Goal: Task Accomplishment & Management: Manage account settings

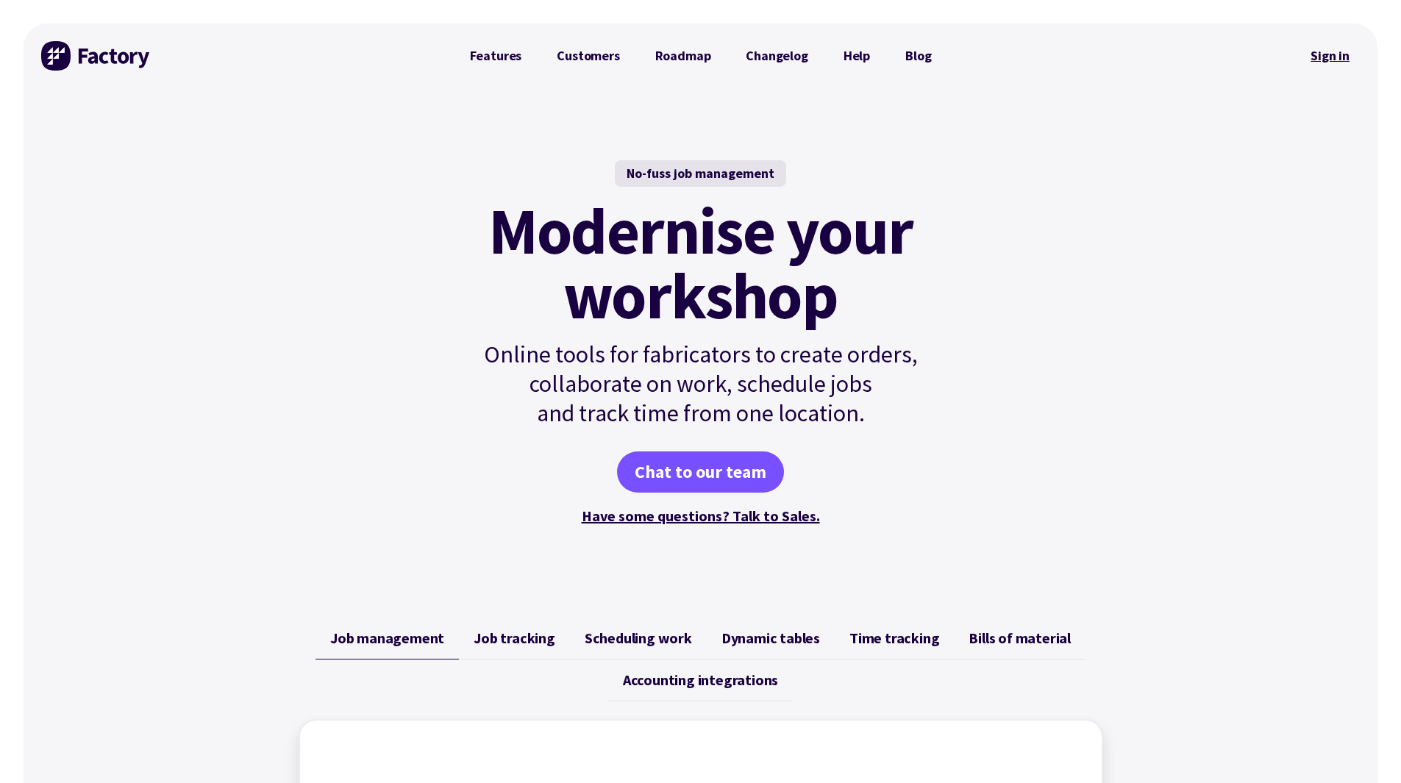
click at [1331, 60] on link "Sign in" at bounding box center [1330, 56] width 60 height 34
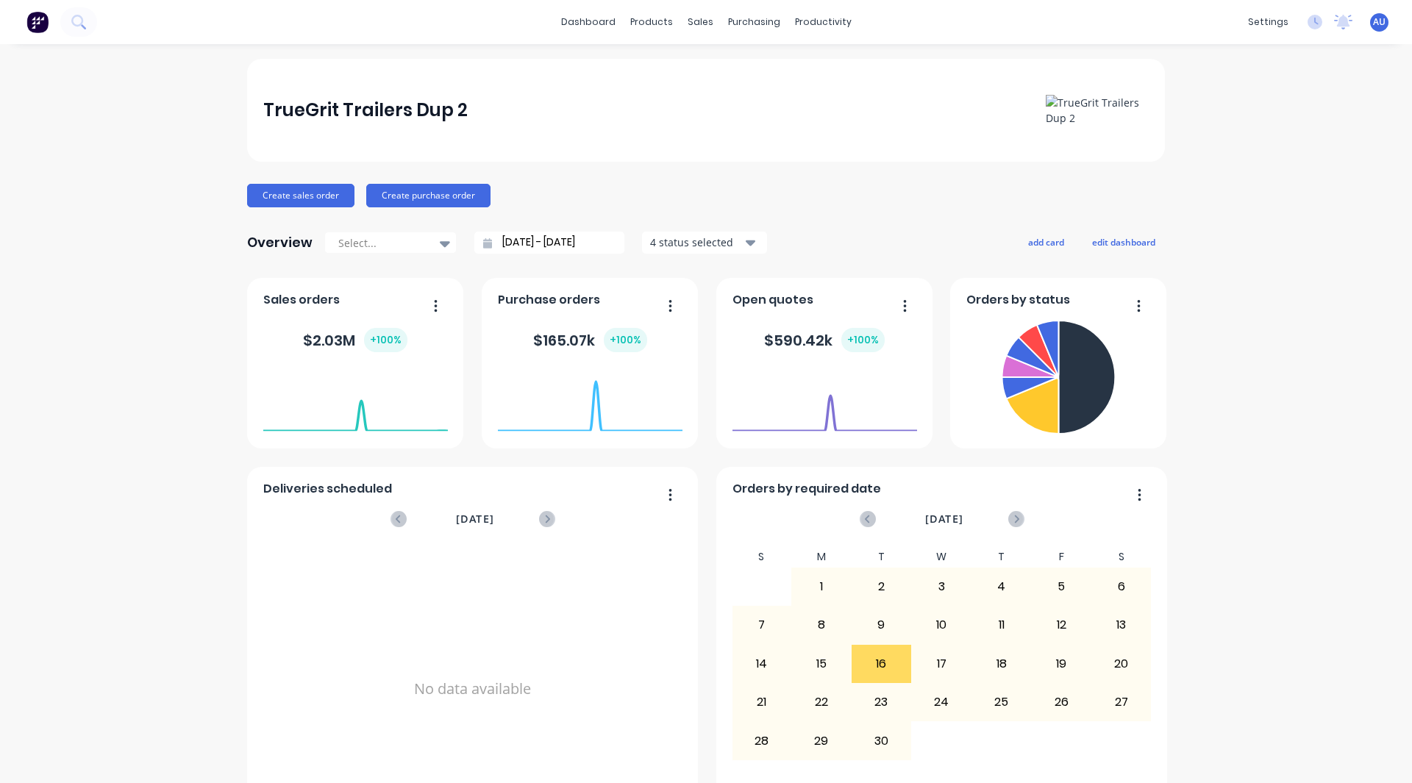
click at [929, 24] on span "AU" at bounding box center [1379, 21] width 13 height 13
click at [929, 183] on div "Sign out" at bounding box center [1255, 184] width 40 height 13
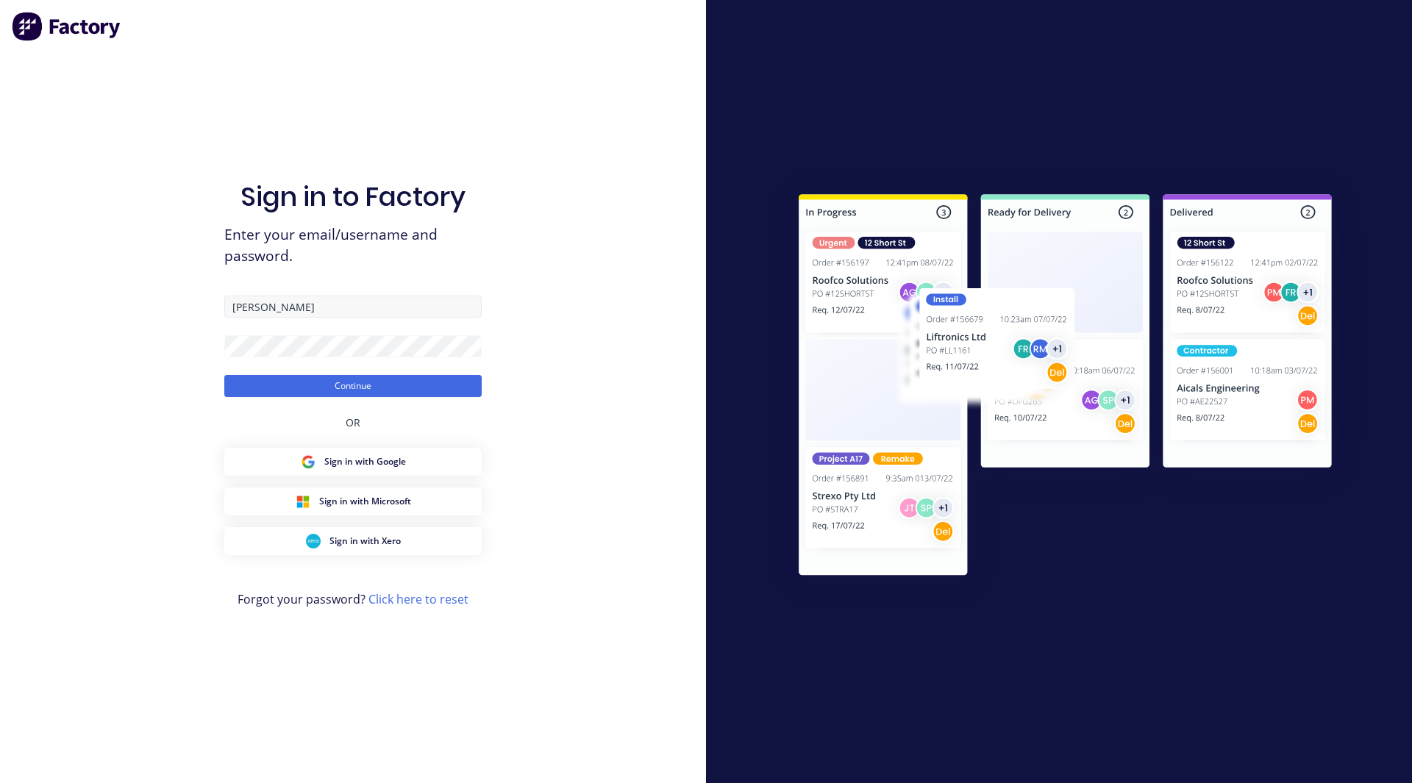
drag, startPoint x: 0, startPoint y: 0, endPoint x: 276, endPoint y: 312, distance: 416.3
click at [276, 312] on input "[PERSON_NAME]" at bounding box center [352, 307] width 257 height 22
click at [276, 312] on input "Lund" at bounding box center [352, 307] width 257 height 22
click at [329, 314] on input "rob+fabrication@factory.app" at bounding box center [352, 307] width 257 height 22
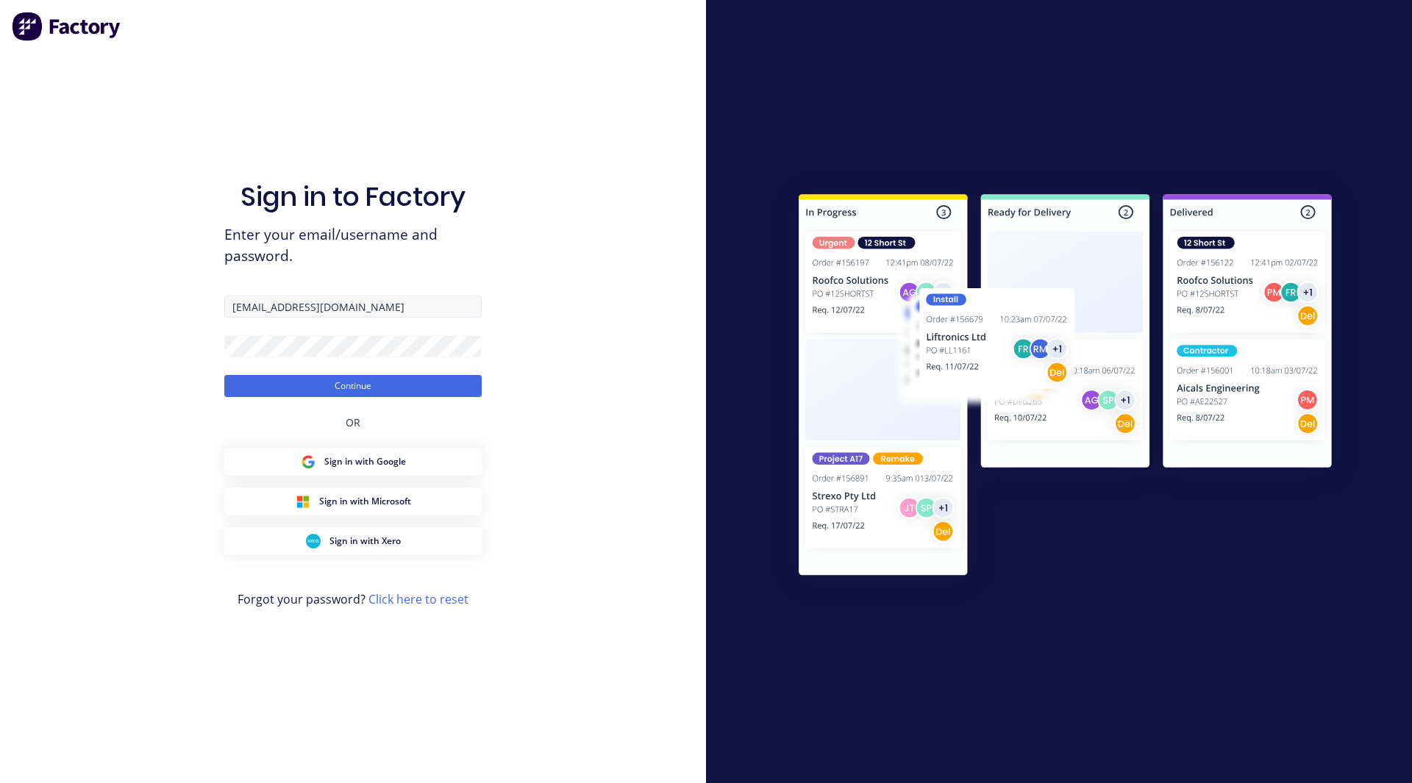
click at [329, 314] on input "rob+fabrication@factory.app" at bounding box center [352, 307] width 257 height 22
click at [304, 305] on input "rob+fabrication@factory.app" at bounding box center [352, 307] width 257 height 22
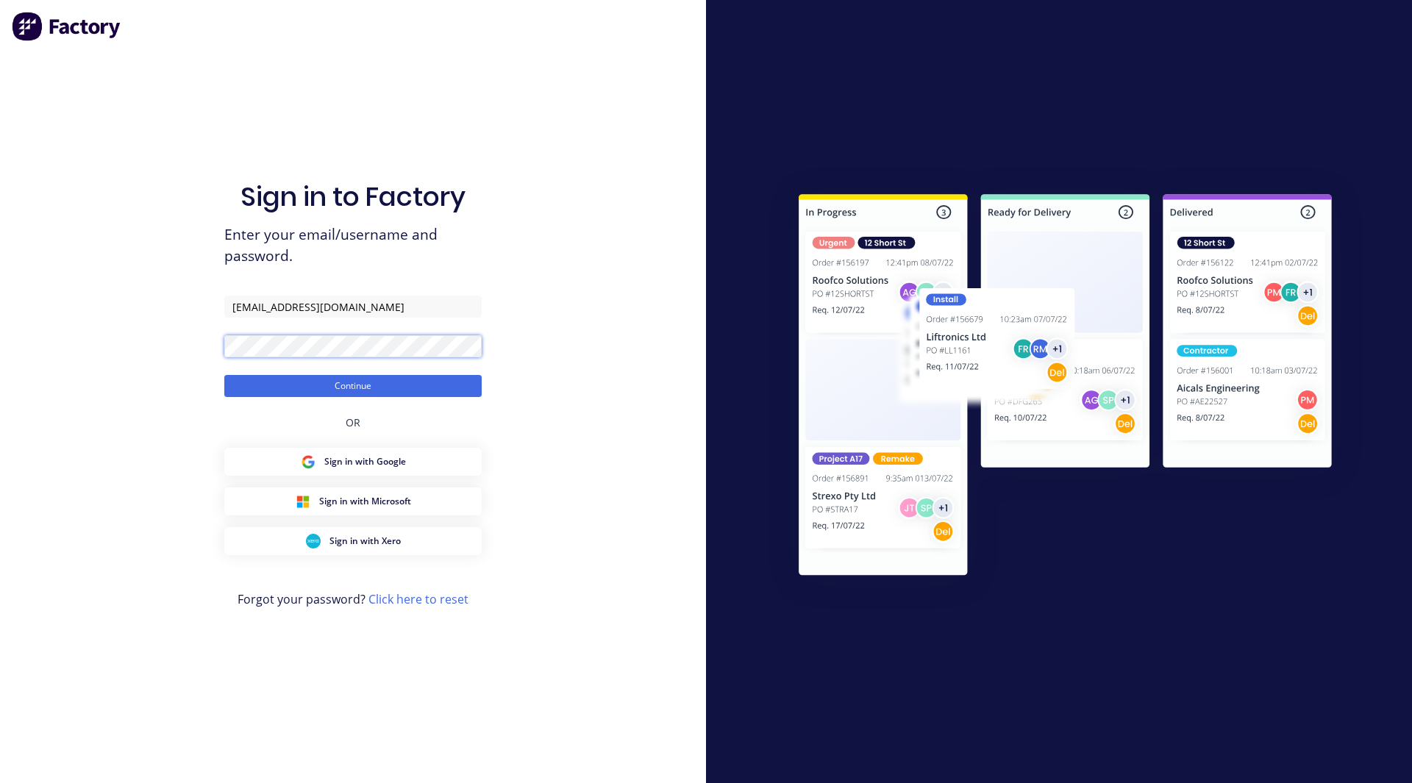
click at [224, 375] on button "Continue" at bounding box center [352, 386] width 257 height 22
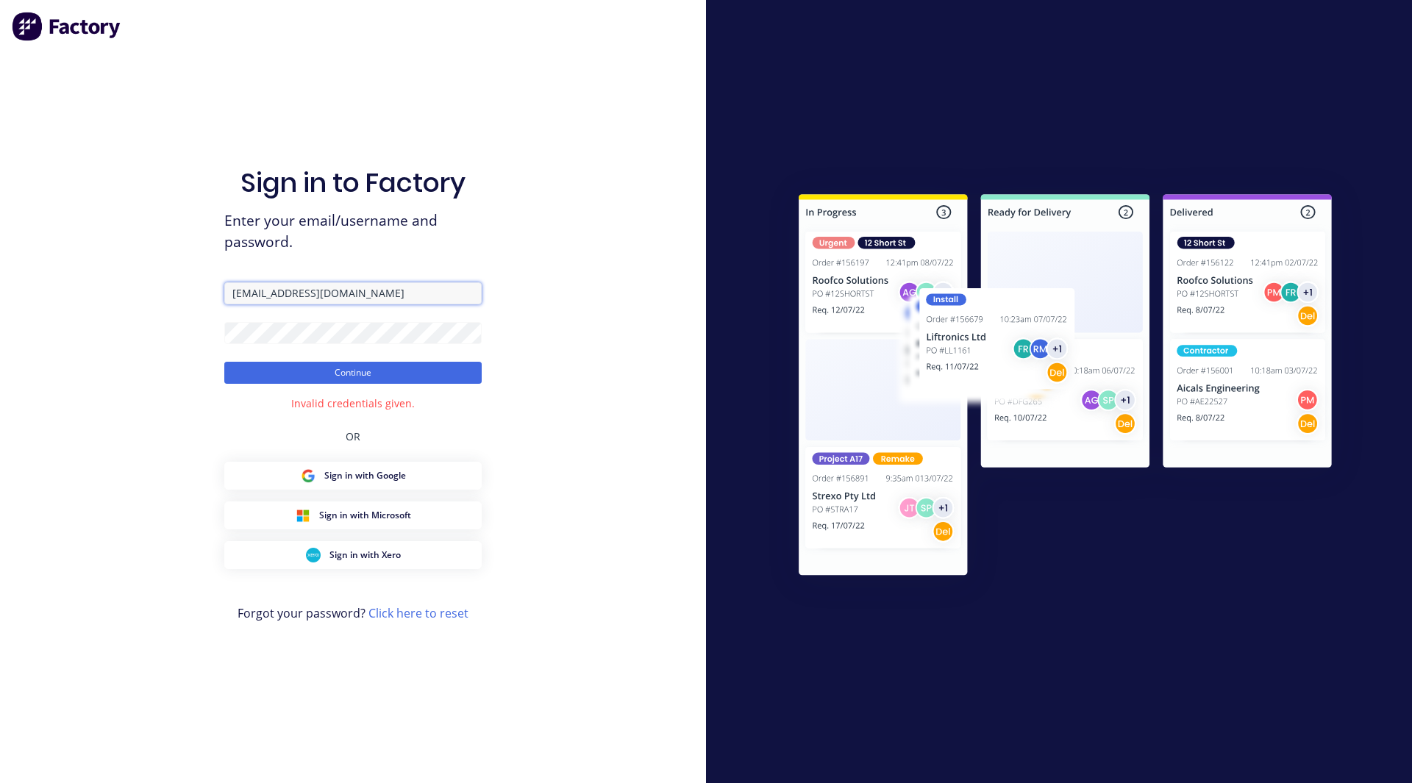
drag, startPoint x: 307, startPoint y: 296, endPoint x: 270, endPoint y: 295, distance: 36.8
click at [270, 295] on input "rob+fabrication2@factory.app" at bounding box center [352, 293] width 257 height 22
type input "rob+fab2@factory.app"
click at [224, 362] on button "Continue" at bounding box center [352, 373] width 257 height 22
